Goal: Information Seeking & Learning: Learn about a topic

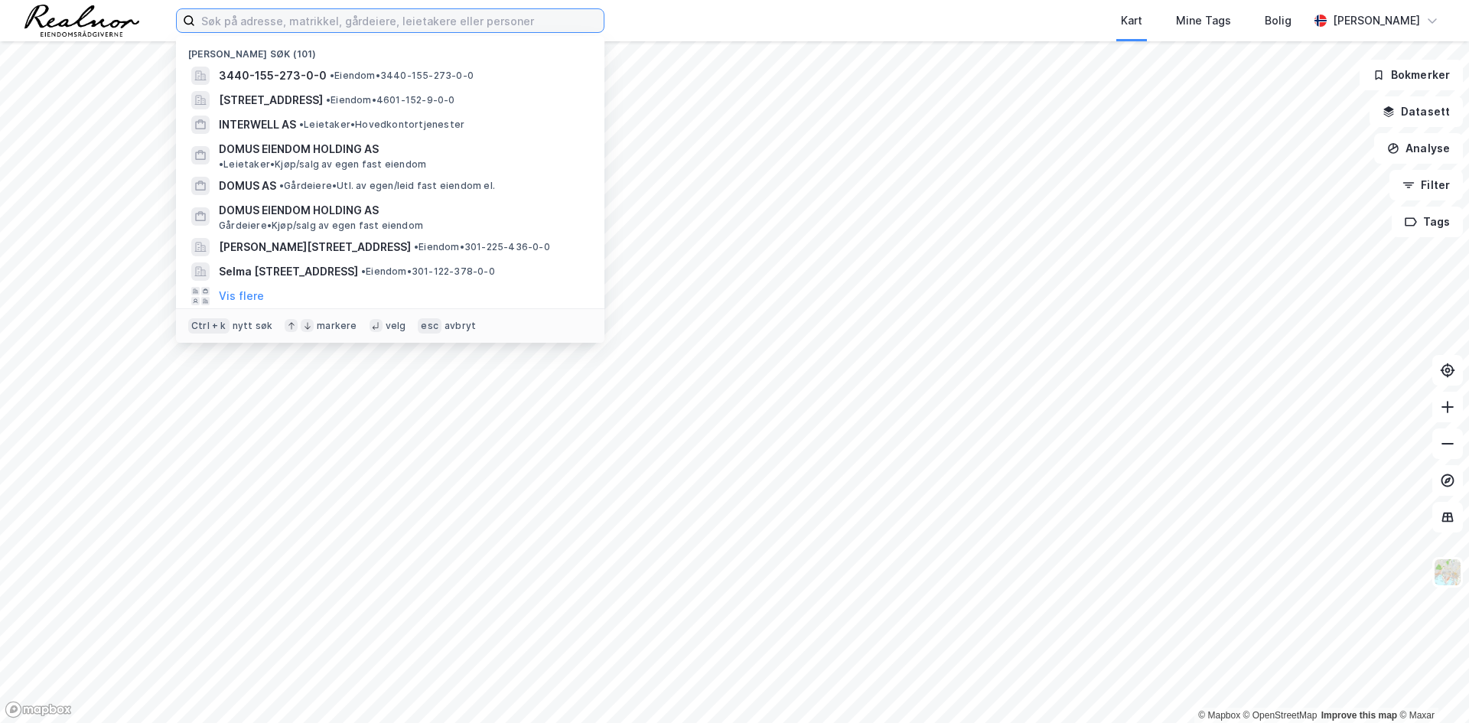
click at [305, 18] on input at bounding box center [399, 20] width 408 height 23
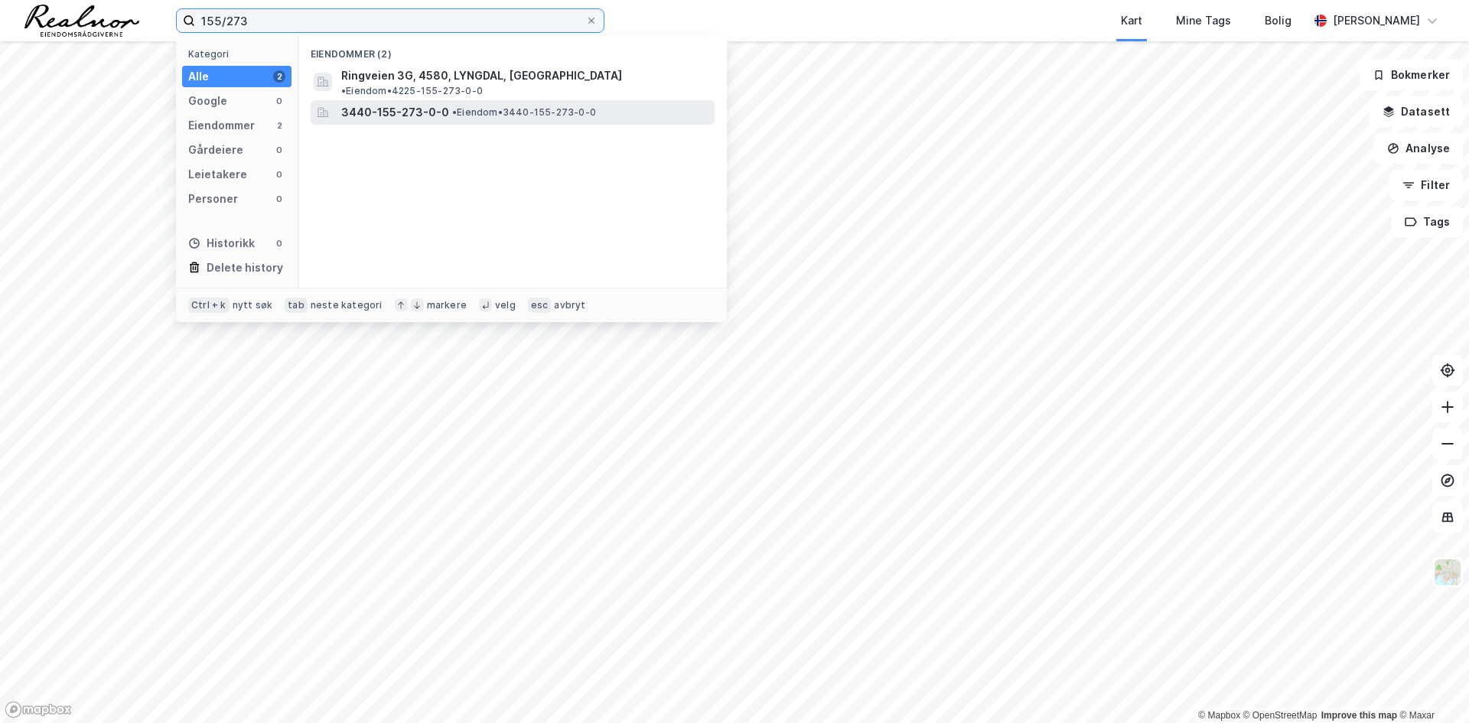
type input "155/273"
click at [493, 106] on span "• Eiendom • 3440-155-273-0-0" at bounding box center [524, 112] width 144 height 12
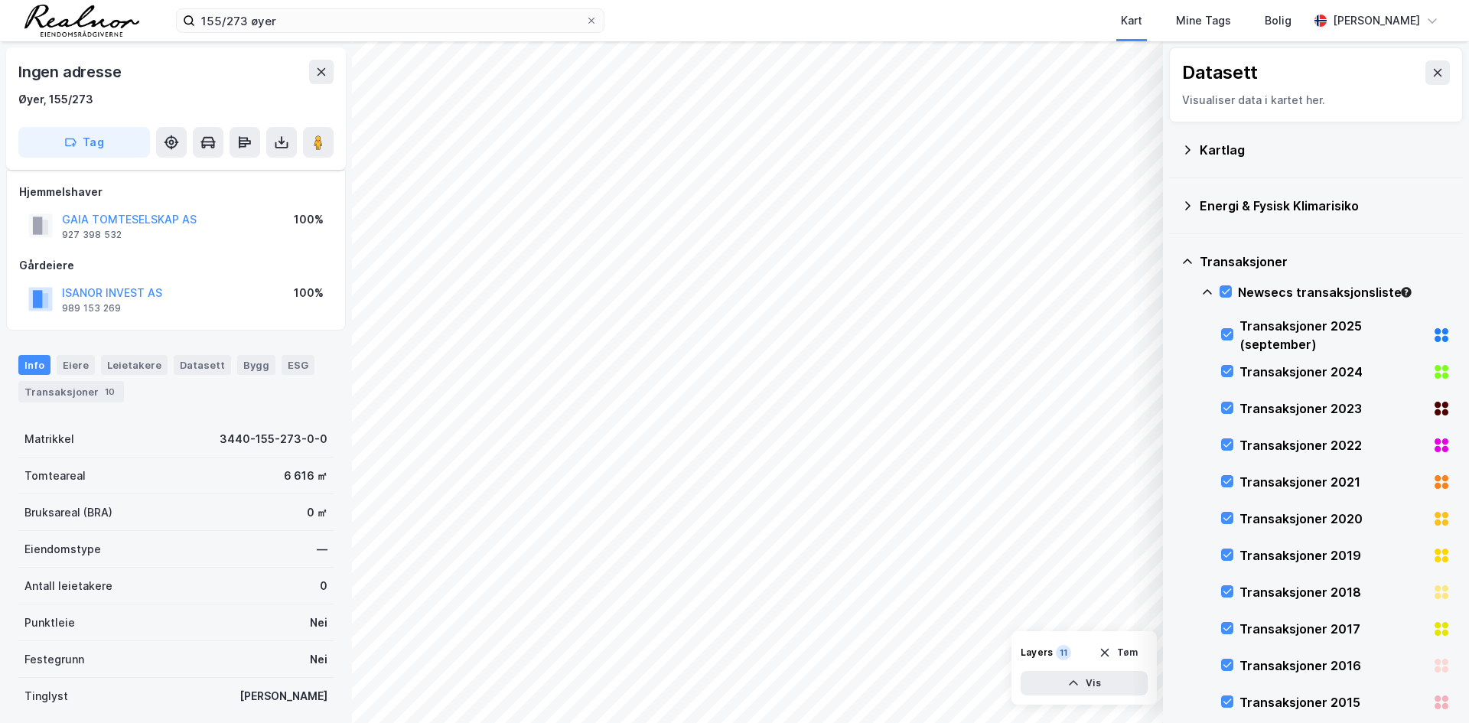
scroll to position [91, 0]
